Goal: Use online tool/utility: Utilize a website feature to perform a specific function

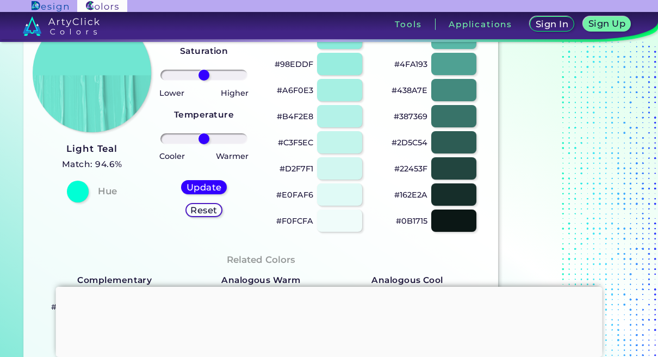
scroll to position [139, 0]
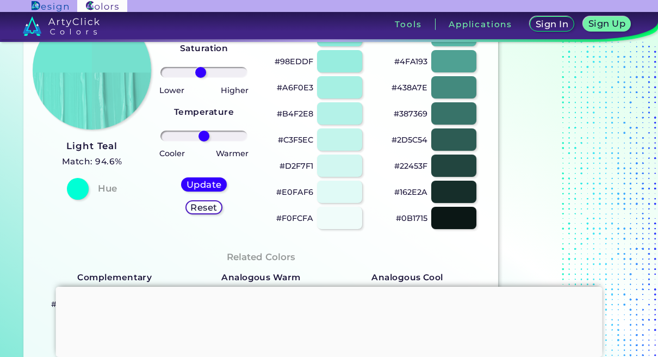
type input "-9"
click at [200, 67] on input "range" at bounding box center [203, 72] width 87 height 11
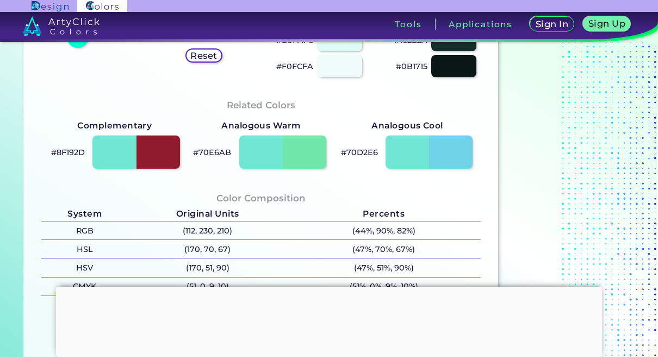
scroll to position [318, 0]
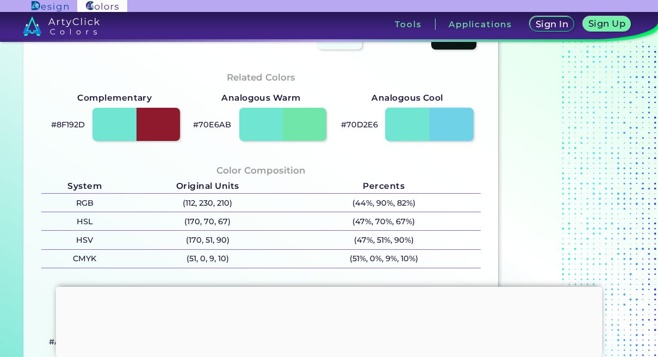
click at [463, 122] on div at bounding box center [429, 125] width 88 height 34
type input "#70d2e6"
type input "0"
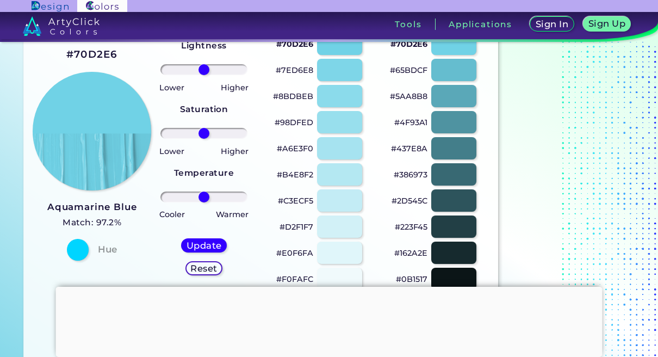
scroll to position [86, 0]
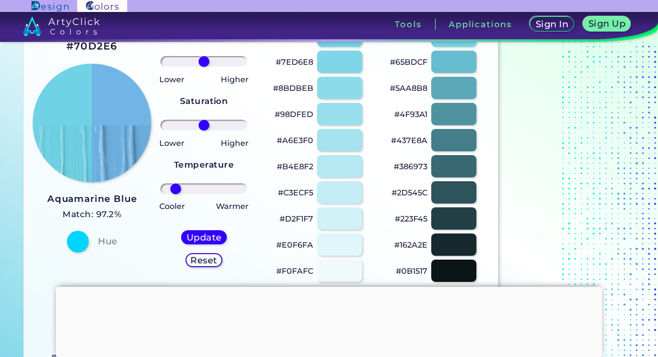
drag, startPoint x: 203, startPoint y: 185, endPoint x: 176, endPoint y: 185, distance: 27.2
click at [176, 185] on input "range" at bounding box center [203, 188] width 87 height 11
type input "-78"
click at [174, 186] on input "range" at bounding box center [203, 188] width 87 height 11
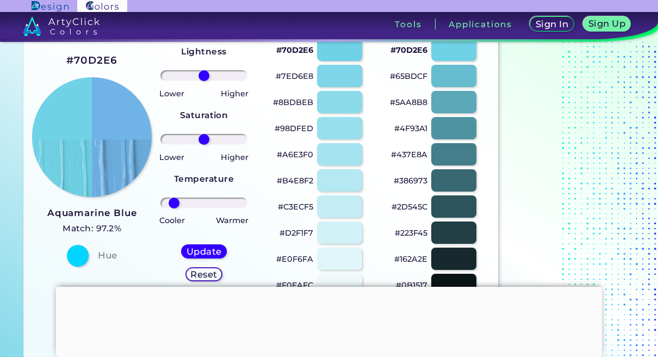
scroll to position [115, 0]
